Goal: Transaction & Acquisition: Purchase product/service

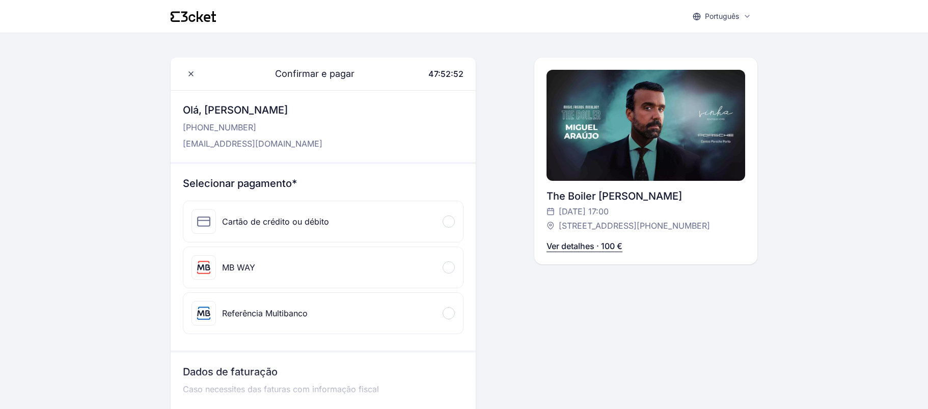
click at [576, 252] on p "Ver detalhes · 100 €" at bounding box center [584, 246] width 76 height 12
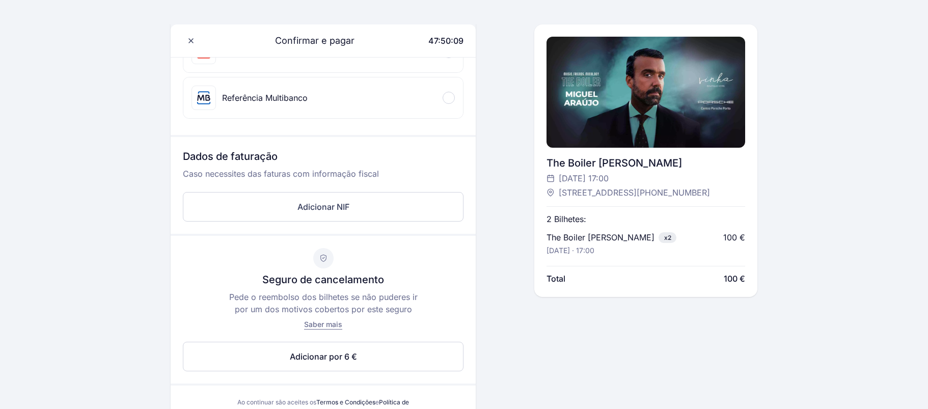
scroll to position [136, 0]
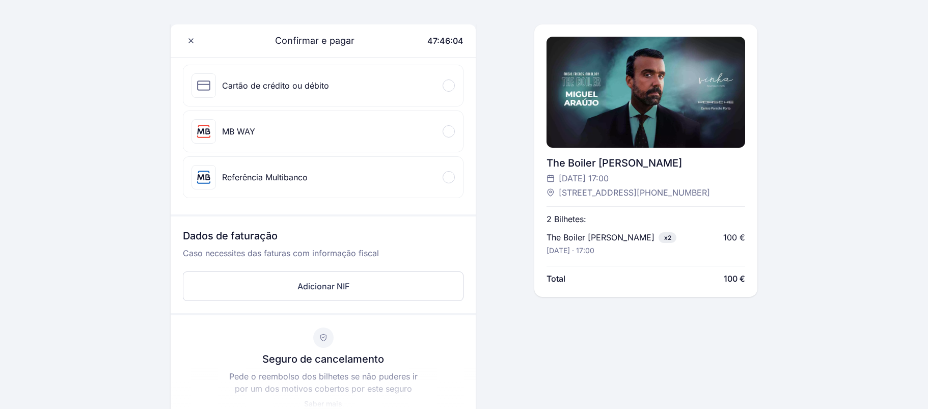
click at [239, 130] on div "MB WAY" at bounding box center [238, 131] width 33 height 12
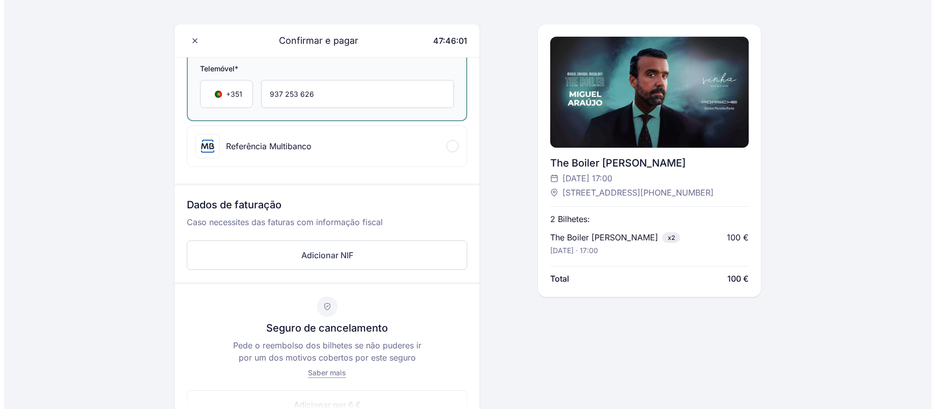
scroll to position [289, 0]
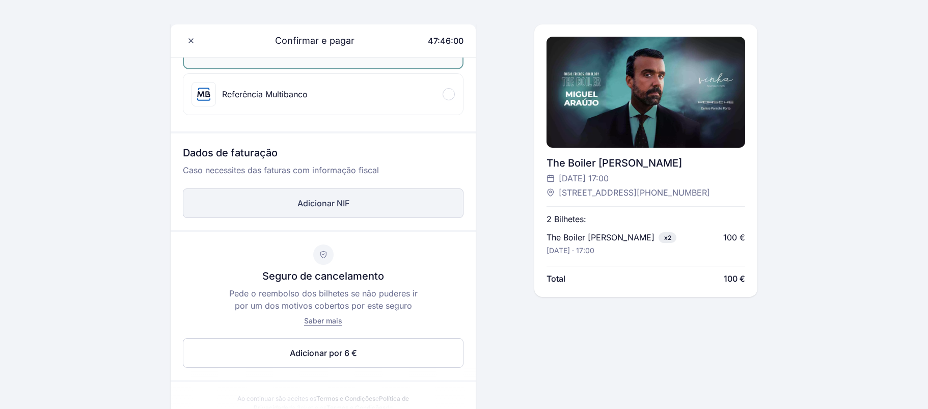
click at [309, 210] on button "Adicionar NIF" at bounding box center [323, 203] width 281 height 30
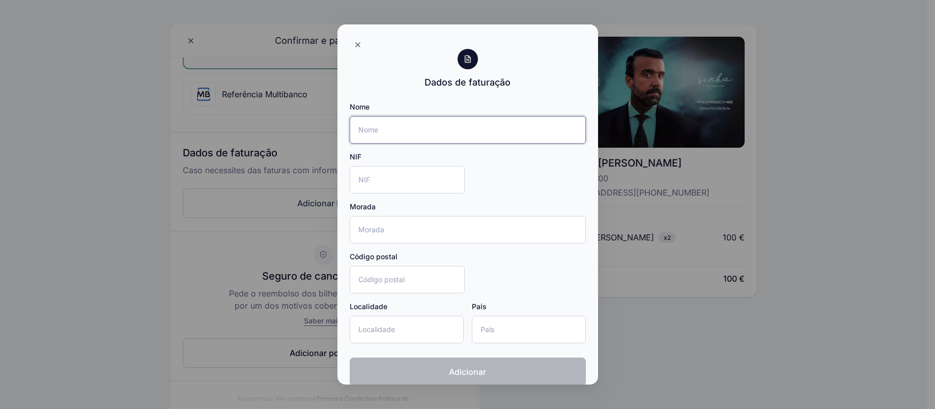
click at [362, 130] on input "Nome" at bounding box center [468, 129] width 236 height 27
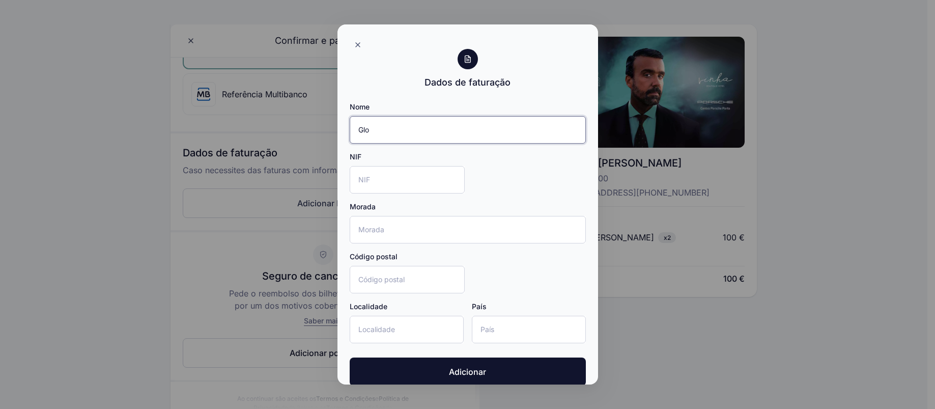
type input "GLOWINGWORDS - CONSULTORIA E FORMAÇÃO UNIP. LDA. [PERSON_NAME]"
type input "Rua Agras"
type input "4610"
type input "Felgueiras"
type input "[GEOGRAPHIC_DATA]"
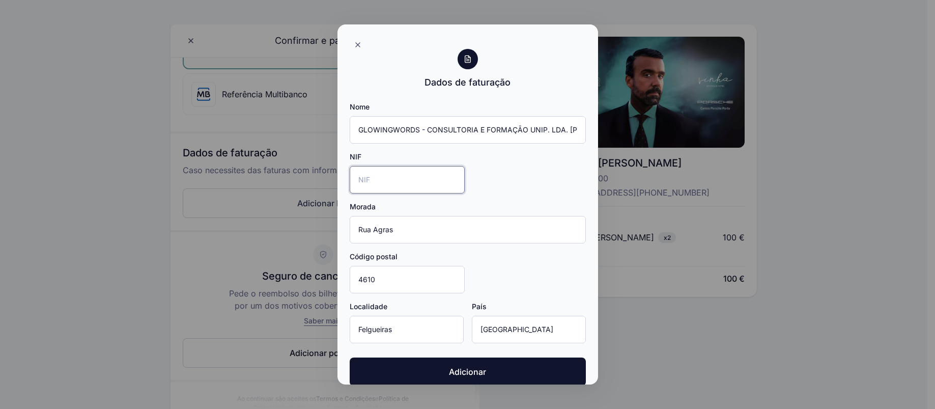
click at [378, 178] on input "NIF" at bounding box center [407, 179] width 115 height 27
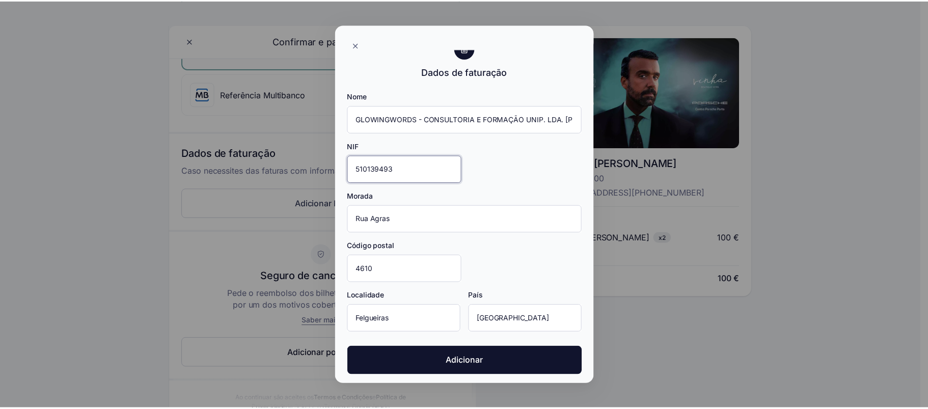
scroll to position [14, 0]
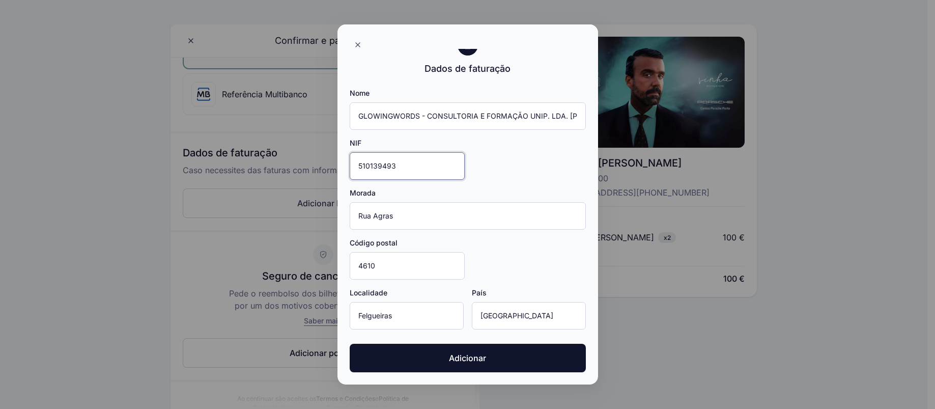
type input "510139493"
click at [20, 294] on div at bounding box center [467, 204] width 935 height 409
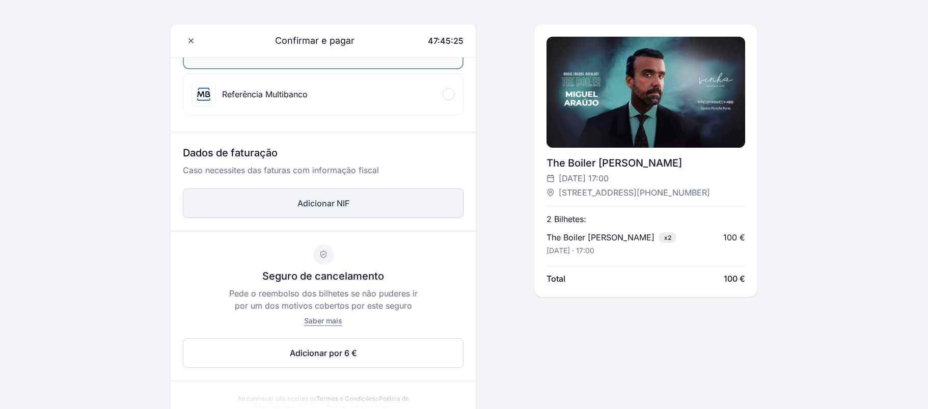
click at [321, 193] on button "Adicionar NIF" at bounding box center [323, 203] width 281 height 30
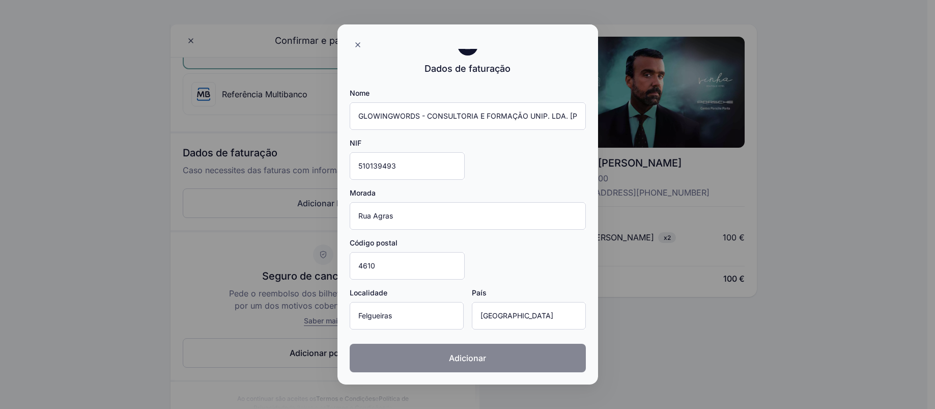
click at [456, 364] on span "Adicionar" at bounding box center [467, 358] width 37 height 12
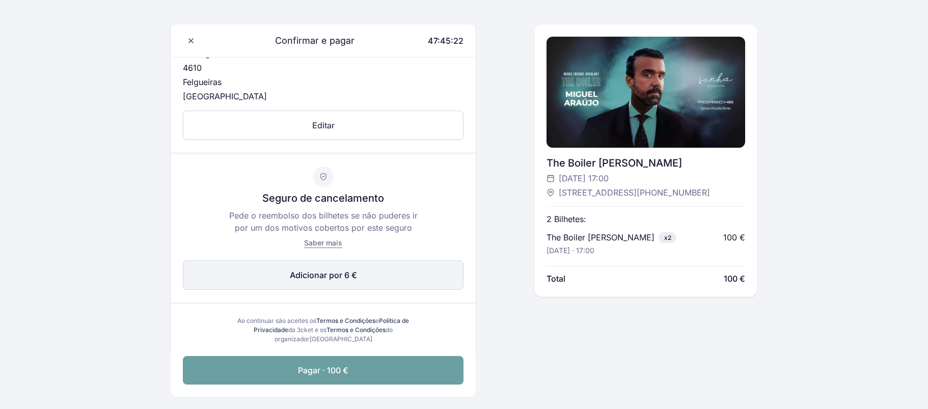
scroll to position [492, 0]
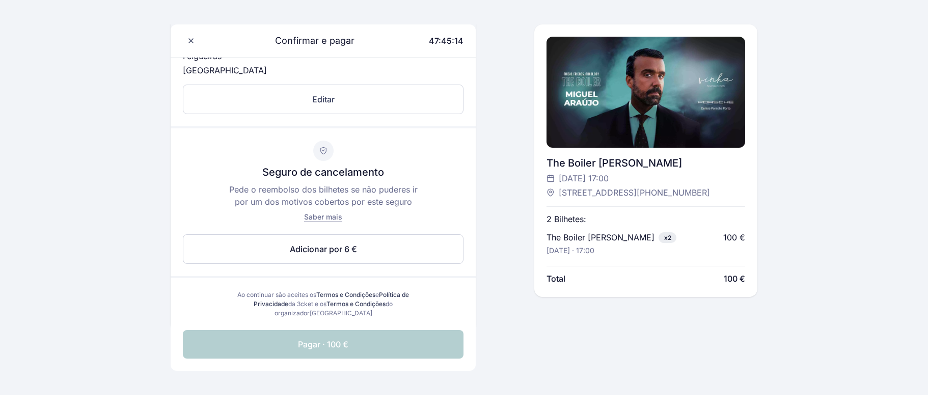
click at [324, 344] on span "Pagar · 100 €" at bounding box center [323, 344] width 50 height 12
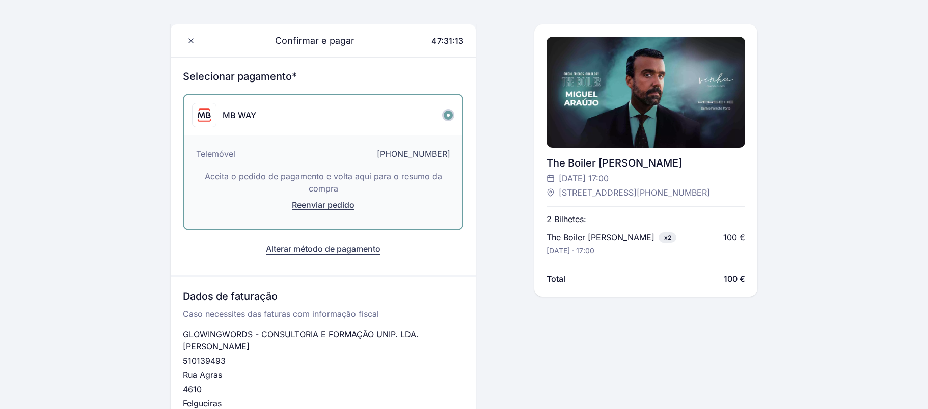
scroll to position [298, 0]
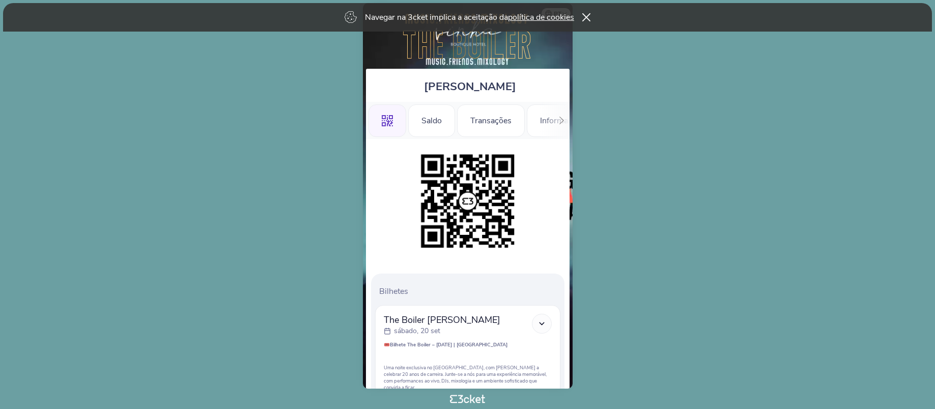
drag, startPoint x: 589, startPoint y: 17, endPoint x: 585, endPoint y: 27, distance: 10.7
click at [587, 20] on icon at bounding box center [586, 17] width 8 height 9
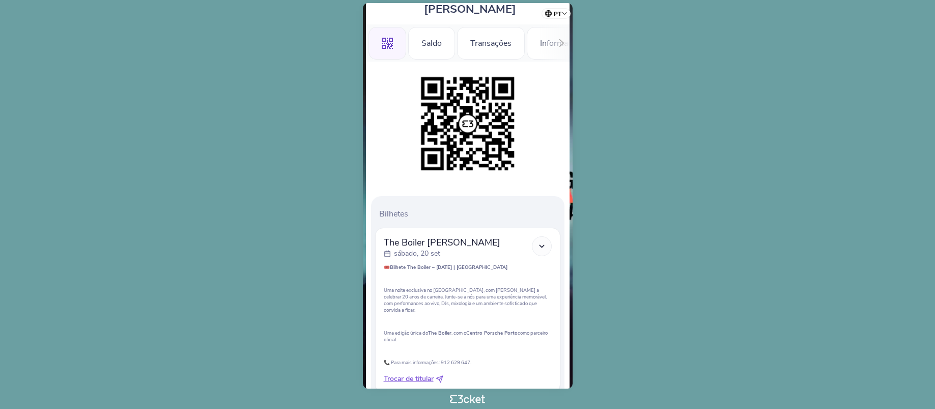
scroll to position [149, 0]
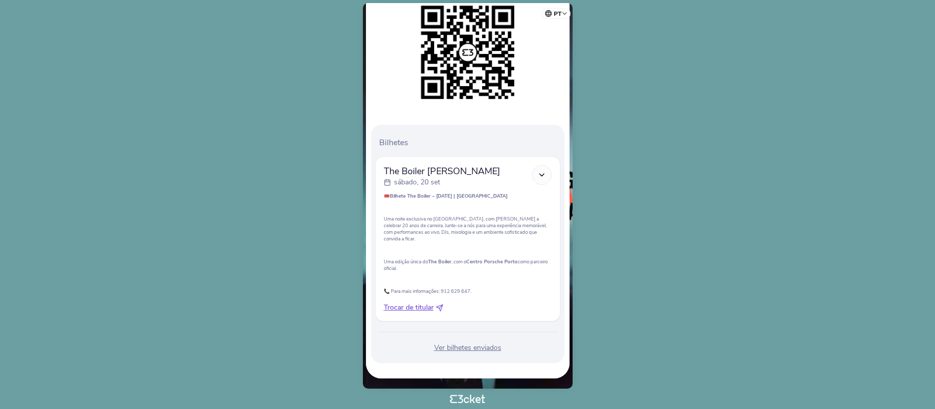
click at [467, 345] on div "Ver bilhetes enviados" at bounding box center [467, 348] width 185 height 10
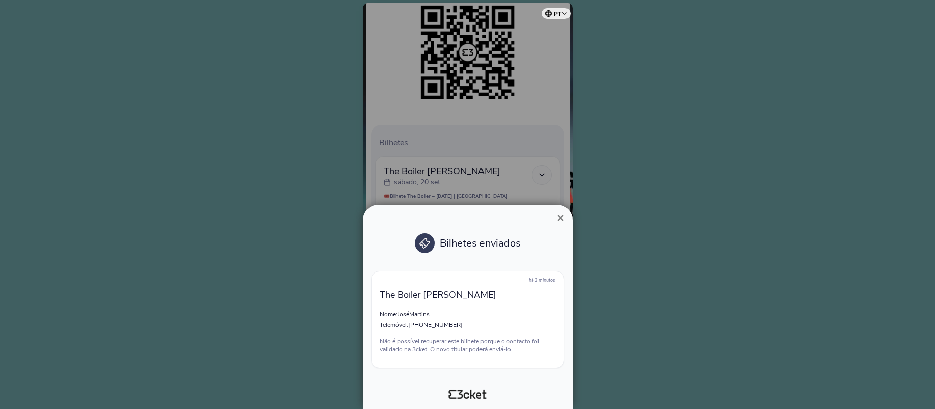
click at [562, 218] on span "×" at bounding box center [560, 218] width 7 height 14
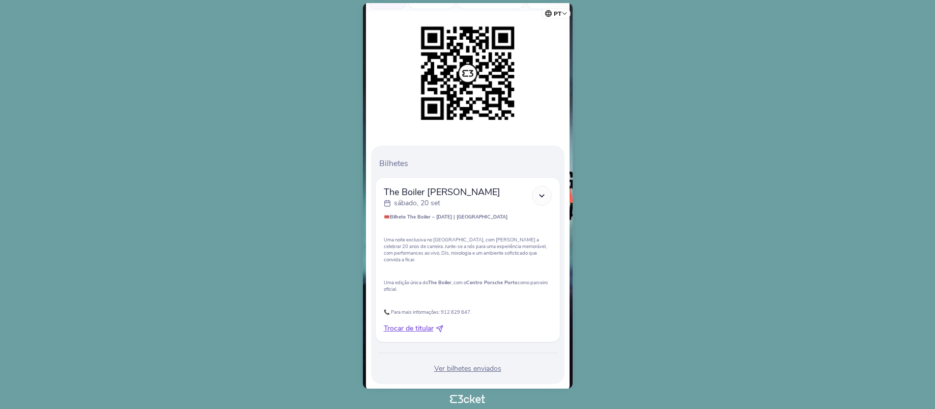
scroll to position [149, 0]
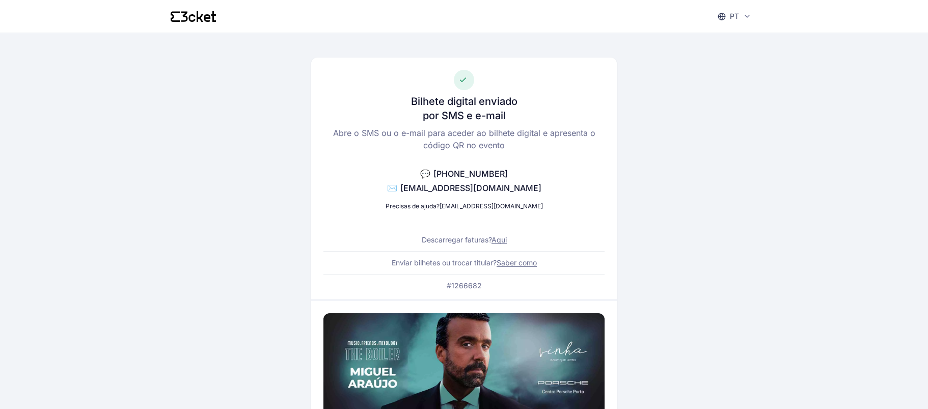
scroll to position [51, 0]
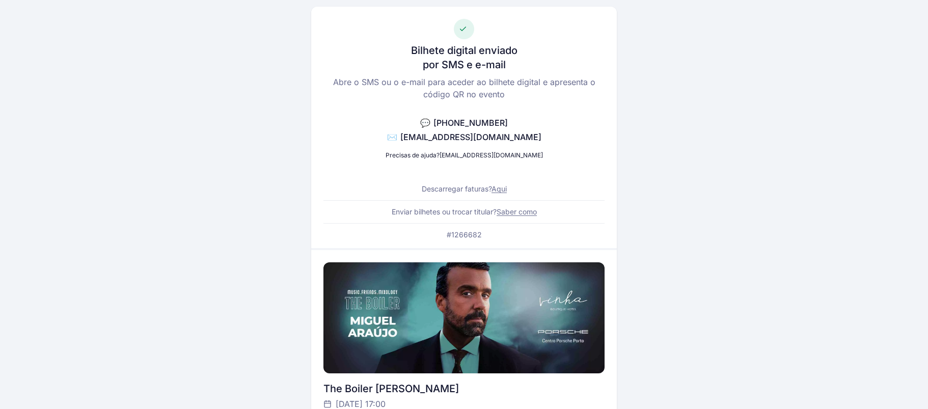
click at [501, 188] on link "Aqui" at bounding box center [498, 188] width 15 height 9
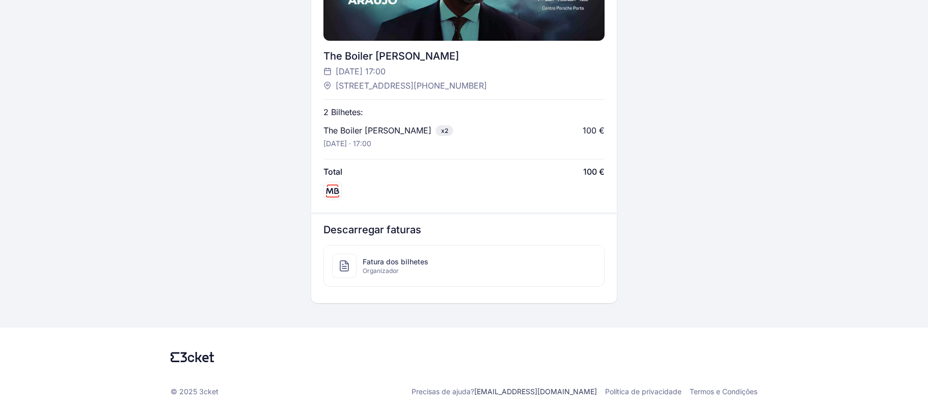
scroll to position [396, 0]
click at [411, 257] on span "Fatura dos bilhetes" at bounding box center [396, 262] width 66 height 10
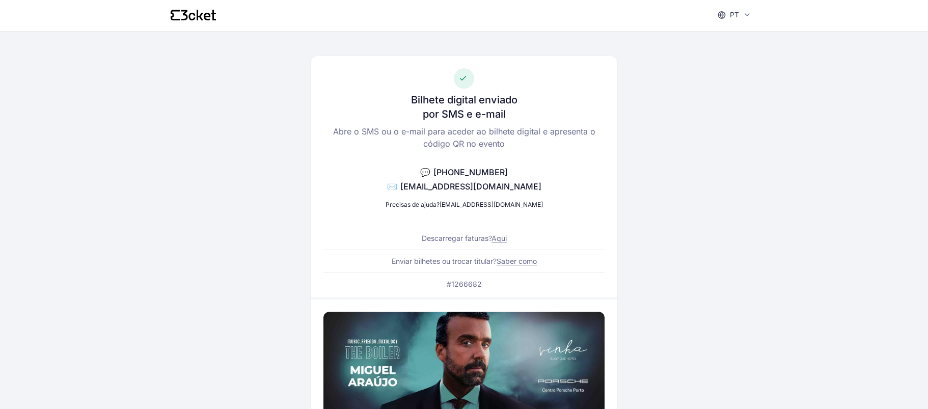
scroll to position [0, 0]
